Goal: Transaction & Acquisition: Purchase product/service

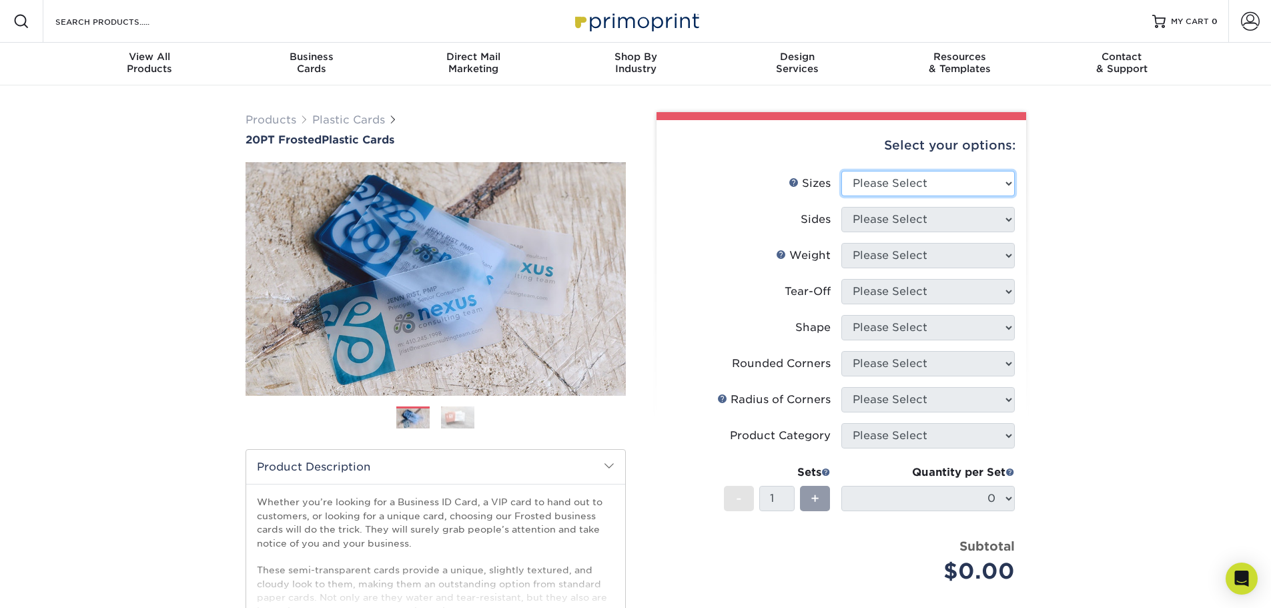
click at [913, 177] on select "Please Select 2" x 3.5" 2" x 8" 2.12" x 3.375" 2.5" x 2.5" 4.25" x 6"" at bounding box center [927, 183] width 173 height 25
select select "2.00x3.50"
click at [841, 171] on select "Please Select 2" x 3.5" 2" x 8" 2.12" x 3.375" 2.5" x 2.5" 4.25" x 6"" at bounding box center [927, 183] width 173 height 25
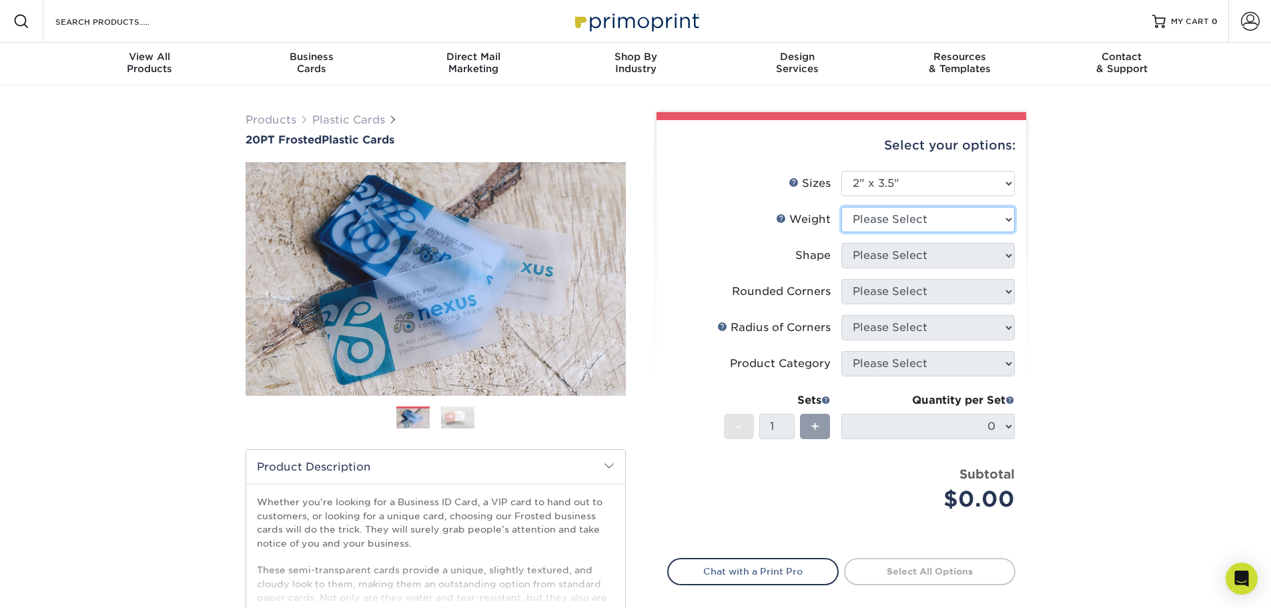
click at [894, 219] on select "Please Select 20PT Frosted Plastic 20PT Frosted Plastic" at bounding box center [927, 219] width 173 height 25
select select "20PT Frosted Plastic"
click at [841, 207] on select "Please Select 20PT Frosted Plastic 20PT Frosted Plastic" at bounding box center [927, 219] width 173 height 25
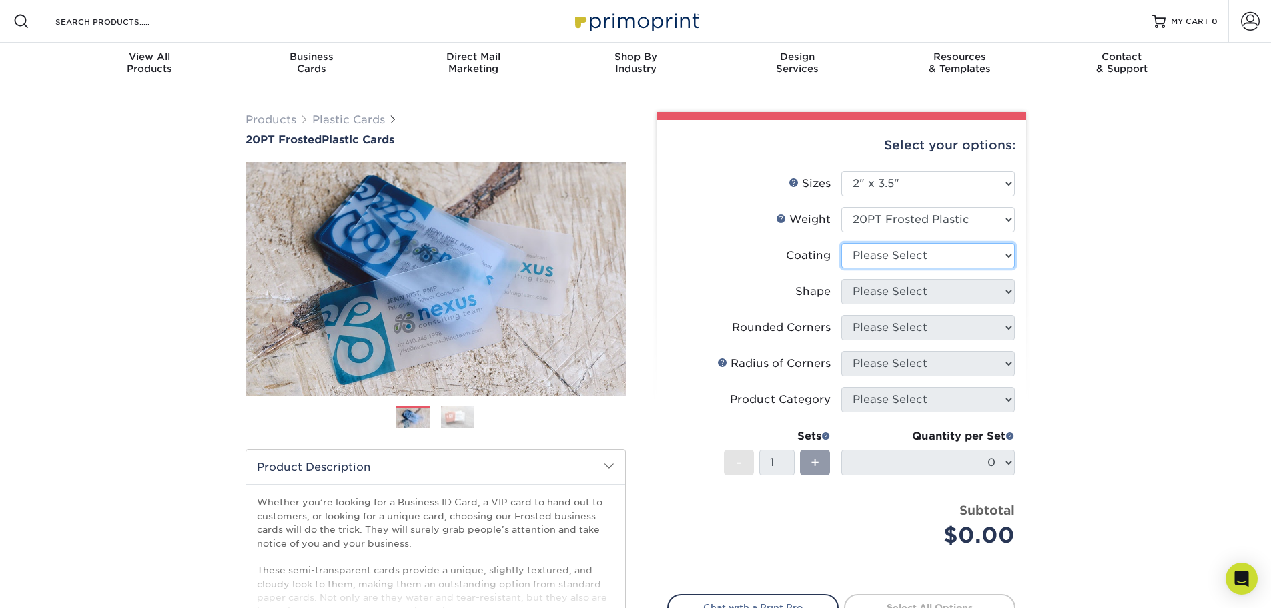
click at [920, 247] on select at bounding box center [927, 255] width 173 height 25
select select "3e7618de-abca-4bda-9f97-8b9129e913d8"
click at [841, 243] on select at bounding box center [927, 255] width 173 height 25
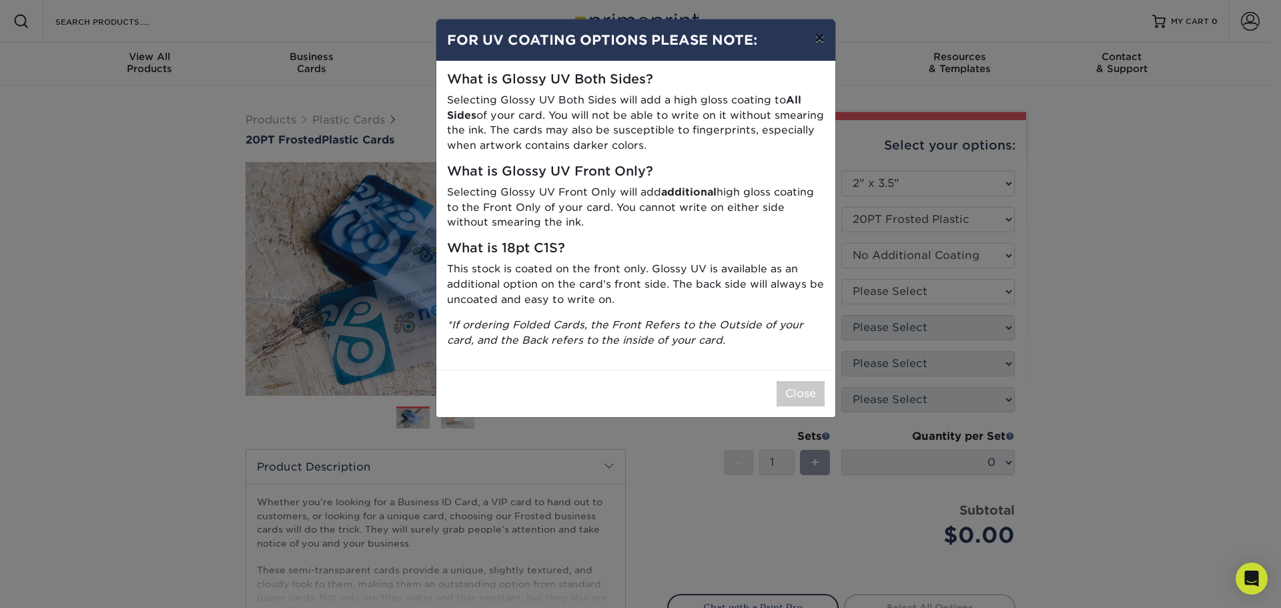
click at [821, 39] on button "×" at bounding box center [819, 37] width 31 height 37
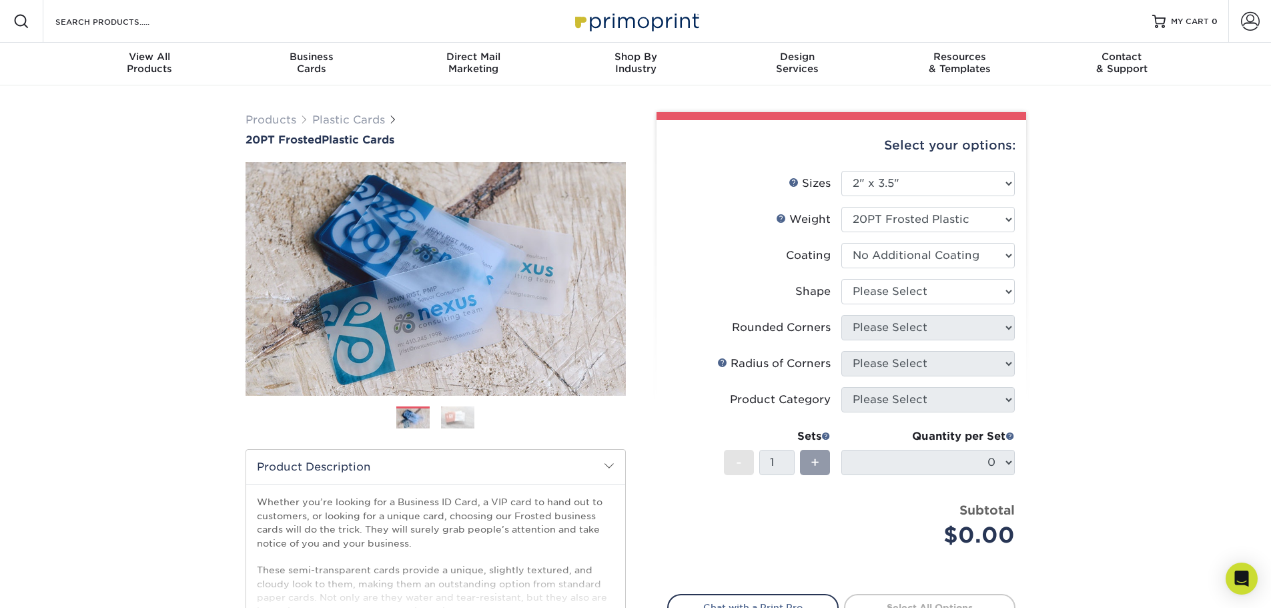
click at [876, 308] on li "Shape Please Select Oval Standard" at bounding box center [841, 297] width 347 height 36
click at [875, 298] on select "Please Select Oval Standard" at bounding box center [927, 291] width 173 height 25
click at [841, 279] on select "Please Select Oval Standard" at bounding box center [927, 291] width 173 height 25
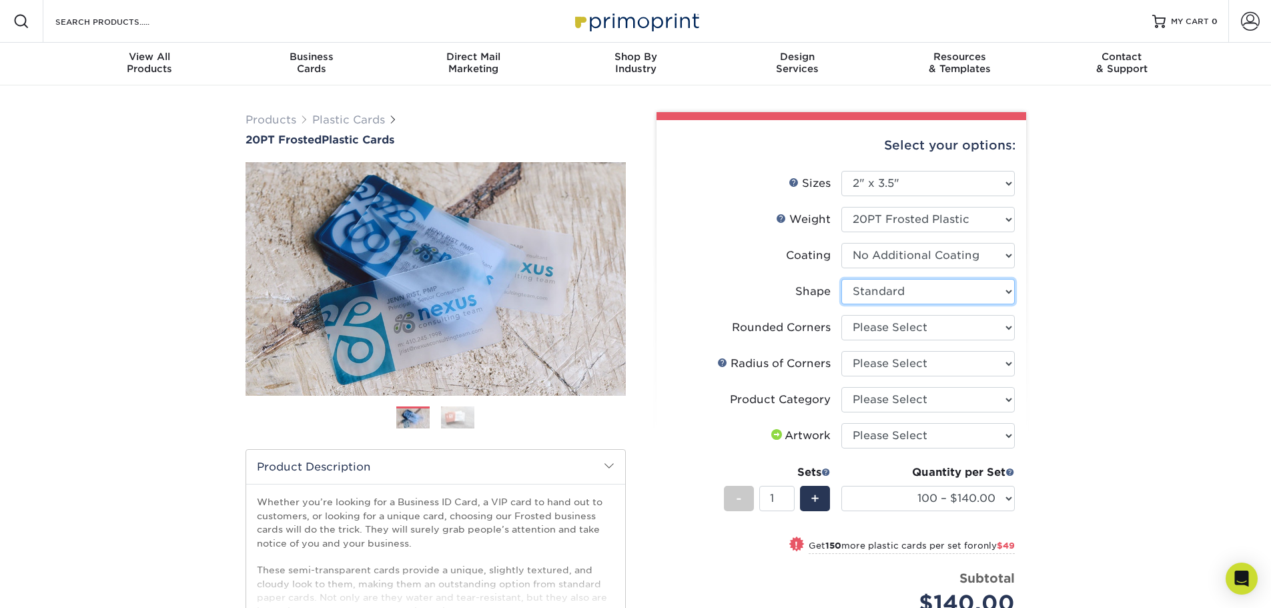
click at [875, 295] on select "Please Select Oval Standard" at bounding box center [927, 291] width 173 height 25
click at [841, 279] on select "Please Select Oval Standard" at bounding box center [927, 291] width 173 height 25
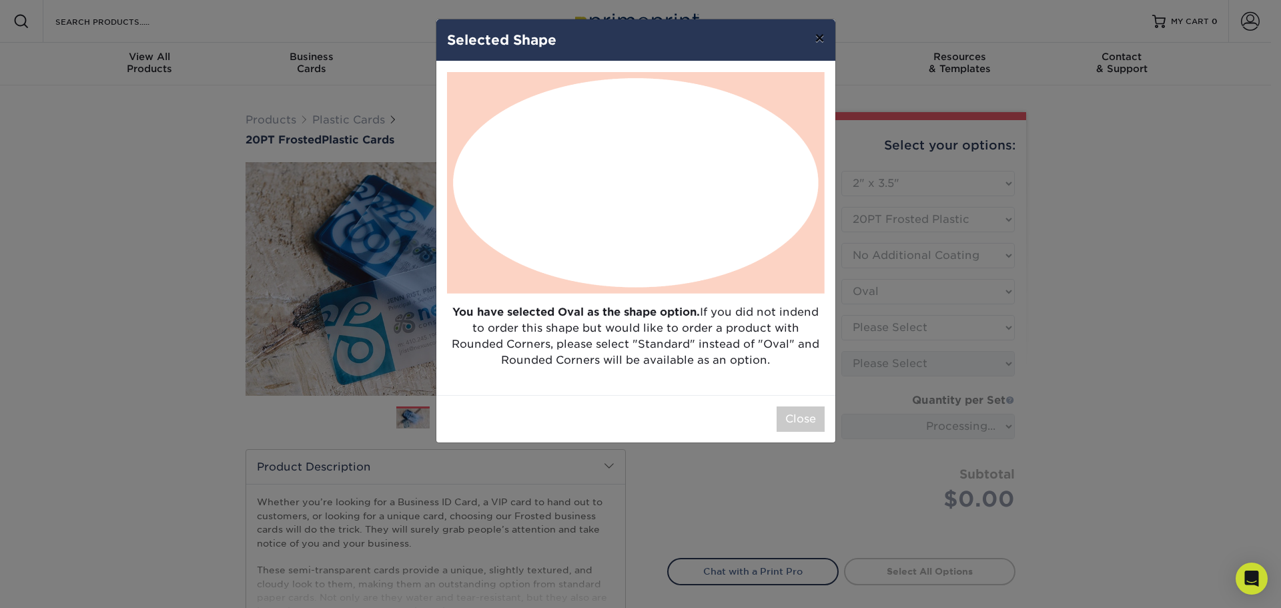
click at [807, 41] on button "×" at bounding box center [819, 37] width 31 height 37
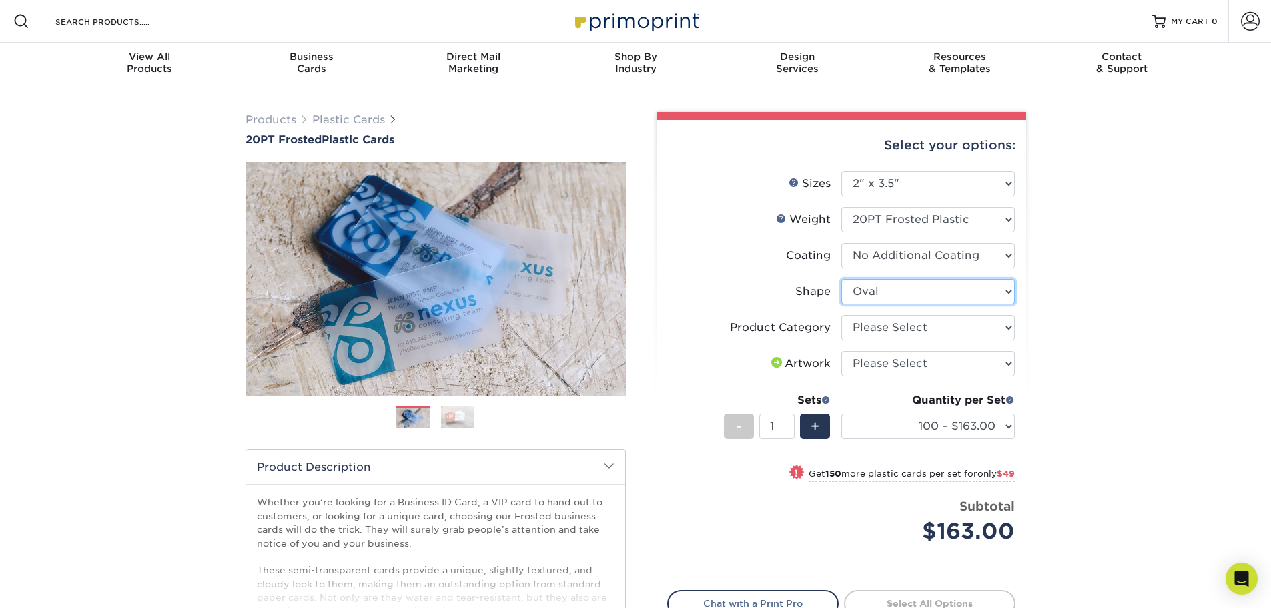
click at [867, 296] on select "Please Select Oval Standard" at bounding box center [927, 291] width 173 height 25
click at [858, 364] on select "Please Select I will upload files I need a design - $100" at bounding box center [927, 363] width 173 height 25
click at [881, 266] on select at bounding box center [927, 255] width 173 height 25
drag, startPoint x: 787, startPoint y: 303, endPoint x: 830, endPoint y: 303, distance: 42.7
click at [787, 303] on label "Shape" at bounding box center [754, 291] width 173 height 25
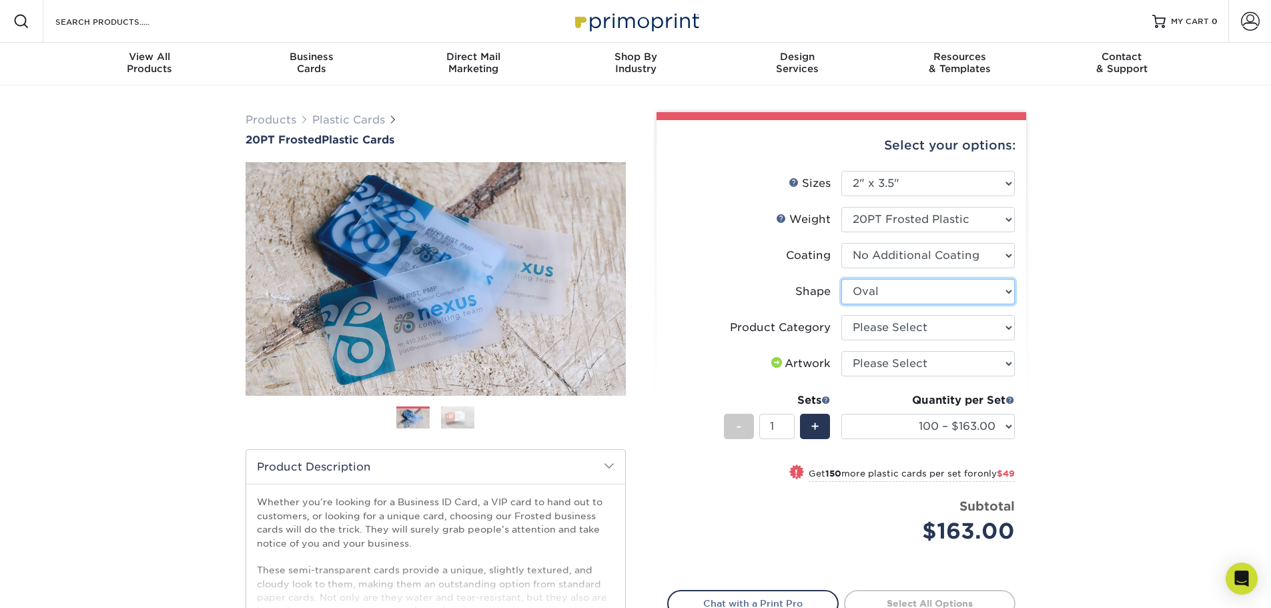
click at [868, 292] on select "Please Select Oval Standard" at bounding box center [927, 291] width 173 height 25
select select "standard"
click at [841, 279] on select "Please Select Oval Standard" at bounding box center [927, 291] width 173 height 25
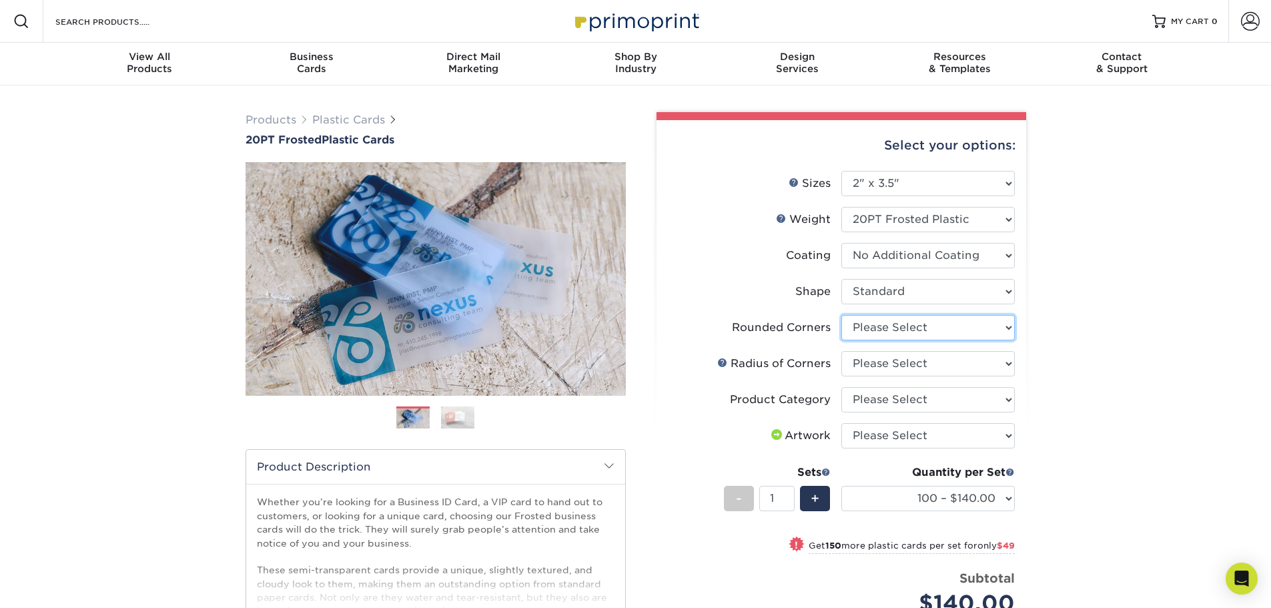
click at [867, 326] on select "Please Select Yes - Round 4 Corners" at bounding box center [927, 327] width 173 height 25
select select "7672df9e-0e0a-464d-8e1f-920c575e4da3"
click at [841, 315] on select "Please Select Yes - Round 4 Corners" at bounding box center [927, 327] width 173 height 25
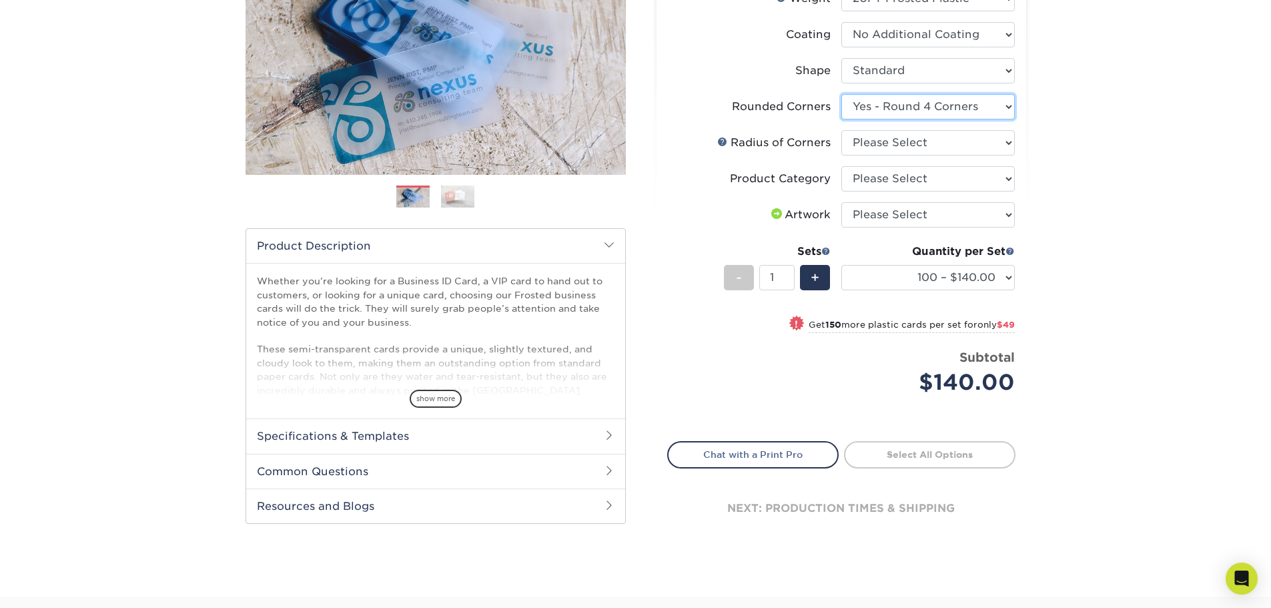
scroll to position [445, 0]
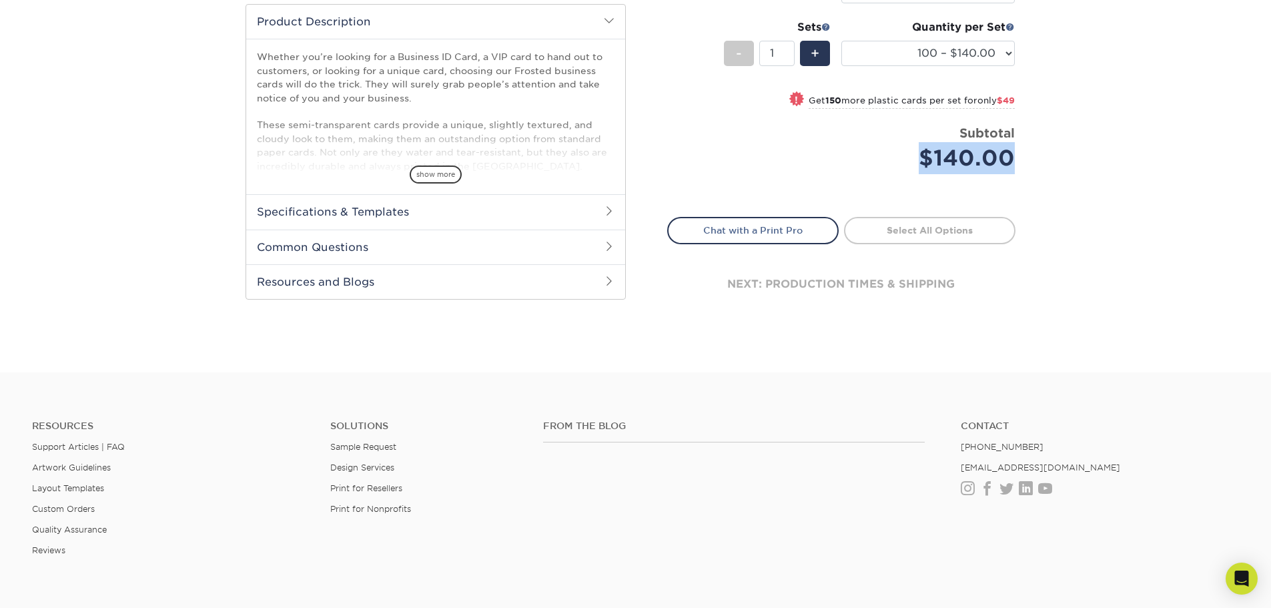
drag, startPoint x: 910, startPoint y: 155, endPoint x: 1101, endPoint y: 165, distance: 191.1
click at [1101, 165] on div "Products Plastic Cards 20PT Frosted Plastic Cards Previous Next and" at bounding box center [635, 6] width 1271 height 732
